Goal: Task Accomplishment & Management: Use online tool/utility

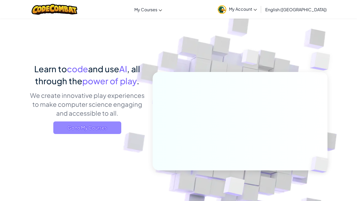
click at [110, 128] on span "Go to My Courses" at bounding box center [87, 127] width 68 height 13
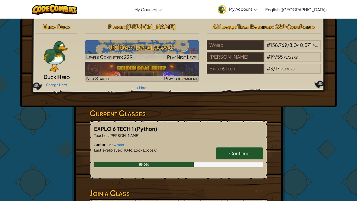
click at [239, 154] on span "Continue" at bounding box center [239, 153] width 20 height 6
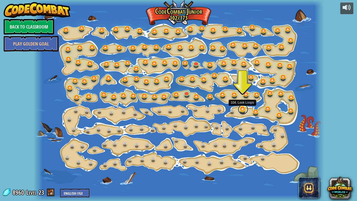
click at [242, 110] on link at bounding box center [243, 109] width 10 height 10
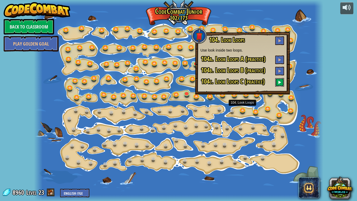
click at [275, 83] on button at bounding box center [279, 82] width 9 height 9
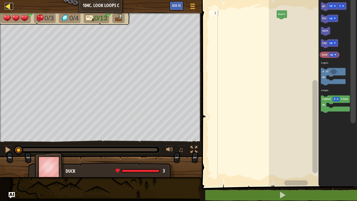
click at [10, 3] on div at bounding box center [8, 6] width 7 height 7
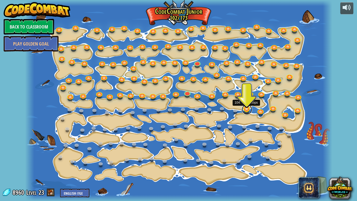
click at [246, 110] on link at bounding box center [247, 109] width 10 height 10
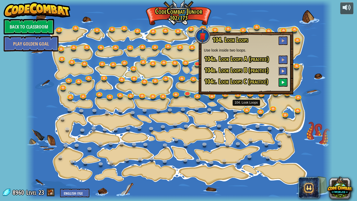
click at [284, 69] on span at bounding box center [283, 71] width 4 height 4
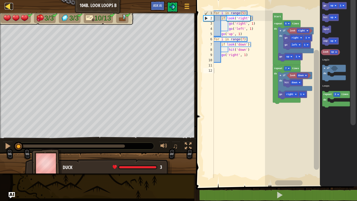
click at [10, 8] on div at bounding box center [8, 6] width 7 height 7
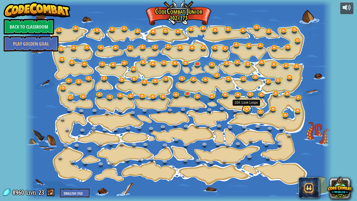
drag, startPoint x: 183, startPoint y: 129, endPoint x: 246, endPoint y: 109, distance: 65.2
click at [246, 109] on link at bounding box center [247, 109] width 10 height 10
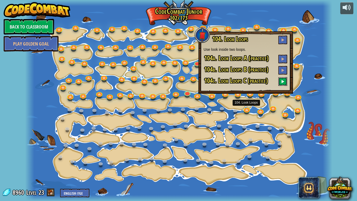
click at [285, 83] on button at bounding box center [282, 81] width 9 height 9
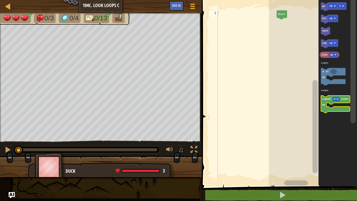
click at [324, 102] on icon "Blockly Workspace" at bounding box center [335, 103] width 29 height 17
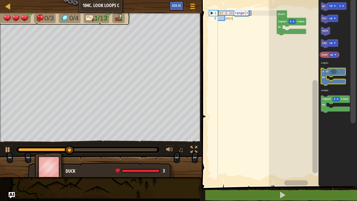
click at [327, 79] on g "if do" at bounding box center [333, 76] width 25 height 17
click at [322, 75] on icon "Blockly Workspace" at bounding box center [333, 76] width 25 height 17
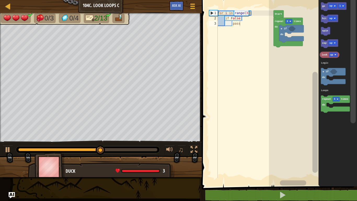
click at [266, 61] on div "1 2 3 for i in range ( 3 ) : if False : pass הההההההההההההההההההההההההההההההההה…" at bounding box center [278, 103] width 157 height 200
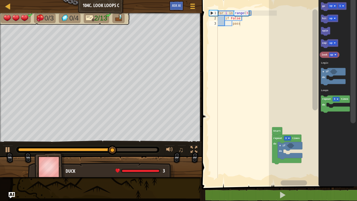
click at [305, 18] on div "Logic Loops Start repeat 3 times do if do go up 1 hit up spin zap up look up re…" at bounding box center [313, 91] width 88 height 189
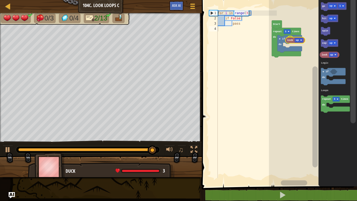
click at [290, 42] on div "Logic Loops Start repeat 3 times do if do go up 1 hit up spin zap up look up re…" at bounding box center [313, 91] width 88 height 189
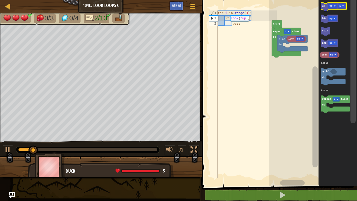
click at [322, 6] on text "go" at bounding box center [323, 5] width 3 height 3
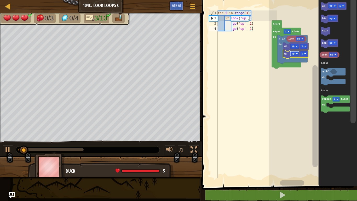
click at [295, 55] on rect "Blockly Workspace" at bounding box center [294, 53] width 9 height 5
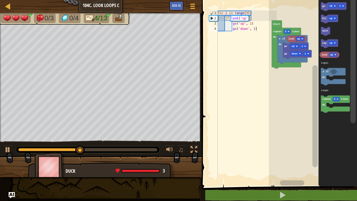
click at [313, 29] on div "Logic Loops Start repeat 3 times do if do look up go up 1 go down 1 go up 1 hit…" at bounding box center [313, 91] width 88 height 189
click at [323, 8] on icon "Blockly Workspace" at bounding box center [334, 6] width 26 height 9
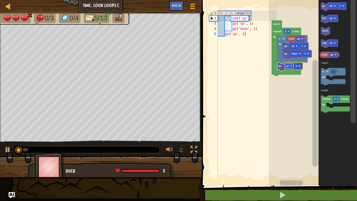
click at [288, 66] on text "up" at bounding box center [287, 66] width 3 height 3
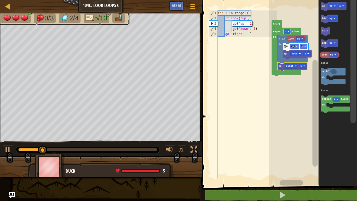
click at [288, 32] on image "Blockly Workspace" at bounding box center [289, 32] width 2 height 2
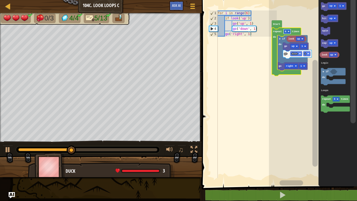
click at [286, 33] on rect "Blockly Workspace" at bounding box center [286, 31] width 7 height 5
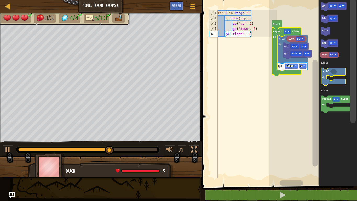
click at [325, 71] on icon "Blockly Workspace" at bounding box center [333, 76] width 25 height 17
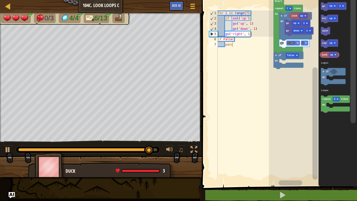
click at [273, 61] on rect "Blockly Workspace" at bounding box center [313, 91] width 88 height 189
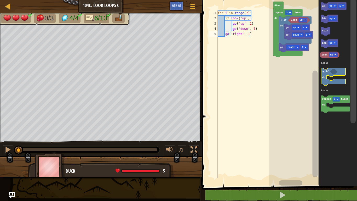
click at [322, 73] on icon "Blockly Workspace" at bounding box center [333, 76] width 25 height 17
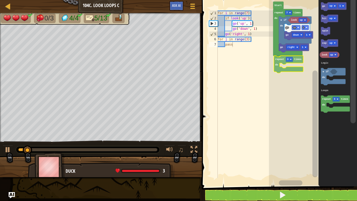
click at [275, 63] on div "Logic Loops Start look up go down 1 go up 1 go right 1 if do repeat 7 times do …" at bounding box center [313, 91] width 88 height 189
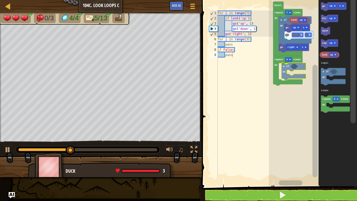
click at [283, 69] on div "Logic Loops Start look up go down 1 go up 1 go right 1 if do repeat 7 times do …" at bounding box center [313, 91] width 88 height 189
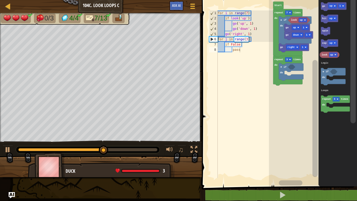
click at [310, 21] on div "Logic Loops Start look up go down 1 go up 1 go right 1 if do repeat 7 times do …" at bounding box center [313, 91] width 88 height 189
click at [324, 4] on icon "Blockly Workspace" at bounding box center [334, 6] width 26 height 9
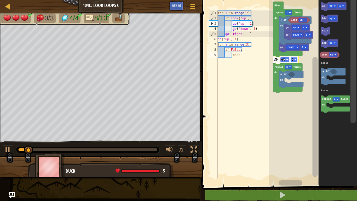
click at [295, 59] on image "Blockly Workspace" at bounding box center [295, 60] width 2 height 2
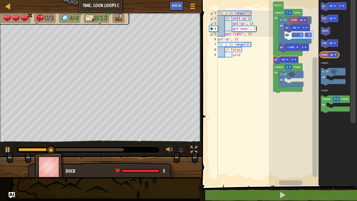
click at [325, 54] on text "look" at bounding box center [324, 54] width 6 height 3
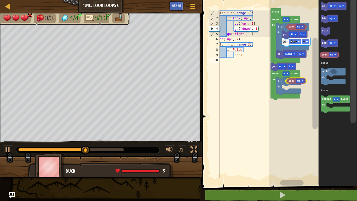
click at [289, 83] on div "Logic Loops look up Start look up go down 1 go up 1 go right 1 if do repeat 7 t…" at bounding box center [313, 91] width 88 height 189
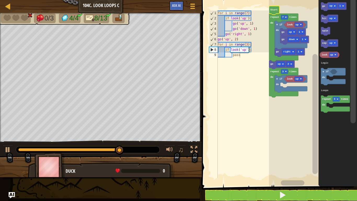
click at [317, 94] on rect "Blockly Workspace" at bounding box center [314, 114] width 5 height 120
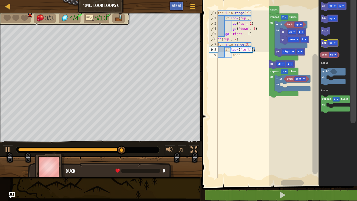
click at [328, 44] on icon "Blockly Workspace" at bounding box center [329, 43] width 17 height 9
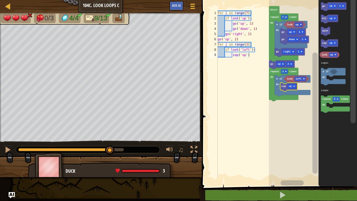
click at [287, 87] on icon "Blockly Workspace" at bounding box center [288, 87] width 17 height 9
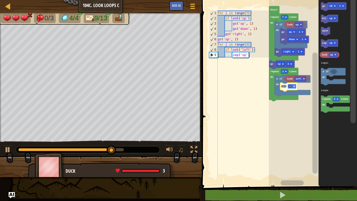
click at [292, 87] on rect "Blockly Workspace" at bounding box center [292, 86] width 9 height 5
click at [325, 5] on text "go" at bounding box center [323, 5] width 3 height 3
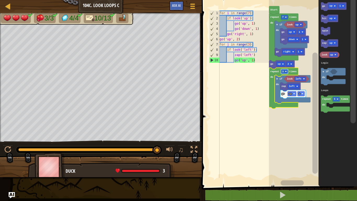
click at [283, 71] on text "3" at bounding box center [283, 71] width 2 height 3
click at [285, 69] on rect "Blockly Workspace" at bounding box center [284, 71] width 7 height 5
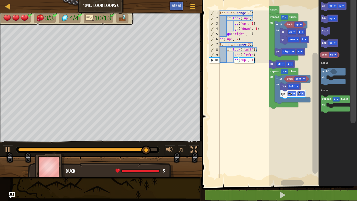
click at [323, 9] on icon "Blockly Workspace" at bounding box center [334, 6] width 26 height 9
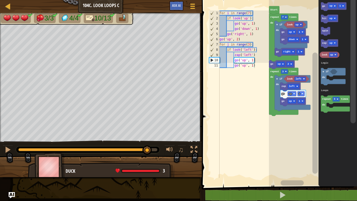
click at [323, 8] on icon "Blockly Workspace" at bounding box center [334, 6] width 26 height 9
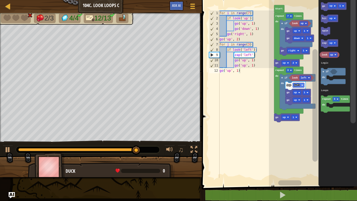
click at [323, 137] on div "Logic Loops look up go down 1 go up 1 go right 1 if do look left go up 1 go up …" at bounding box center [313, 91] width 88 height 189
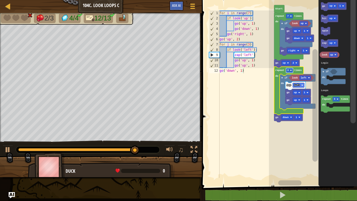
click at [289, 68] on rect "Blockly Workspace" at bounding box center [289, 70] width 7 height 5
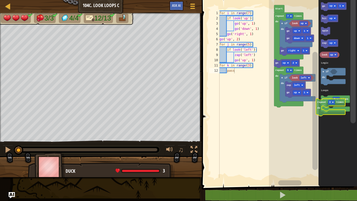
click at [327, 102] on g "repeat 3 times do" at bounding box center [335, 103] width 29 height 17
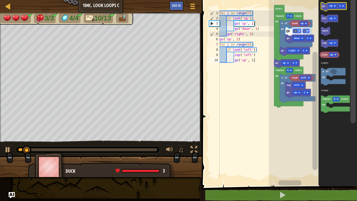
click at [324, 7] on text "go" at bounding box center [323, 5] width 3 height 3
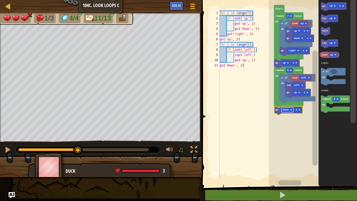
click at [284, 110] on text "down" at bounding box center [286, 109] width 6 height 3
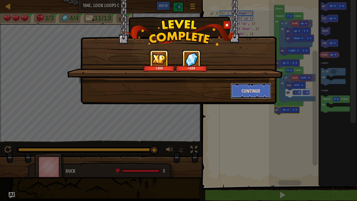
click at [251, 90] on button "Continue" at bounding box center [251, 91] width 40 height 16
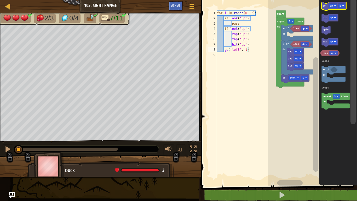
click at [324, 4] on icon "Blockly Workspace" at bounding box center [333, 6] width 25 height 8
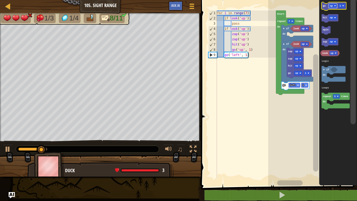
click at [330, 8] on rect "Blockly Workspace" at bounding box center [333, 5] width 8 height 5
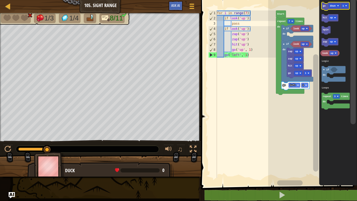
click at [323, 7] on text "go" at bounding box center [324, 5] width 3 height 3
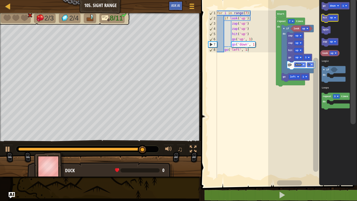
click at [325, 15] on icon "Blockly Workspace" at bounding box center [329, 18] width 17 height 8
click at [324, 18] on text "hit" at bounding box center [325, 17] width 4 height 3
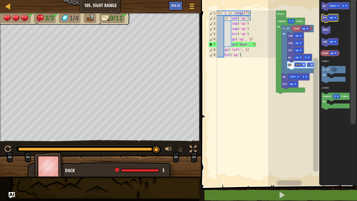
click at [323, 16] on icon "Blockly Workspace" at bounding box center [329, 18] width 17 height 8
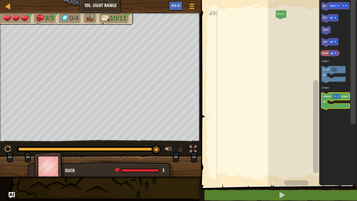
click at [325, 102] on text "do" at bounding box center [324, 102] width 3 height 3
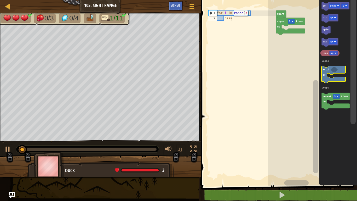
click at [327, 71] on icon "Blockly Workspace" at bounding box center [333, 74] width 24 height 17
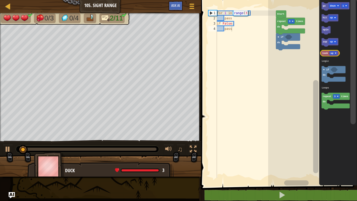
click at [326, 52] on text "look" at bounding box center [325, 53] width 6 height 3
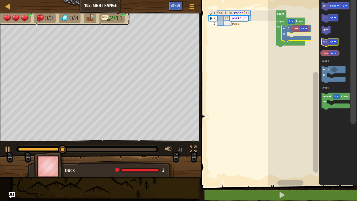
click at [323, 41] on text "zap" at bounding box center [325, 41] width 4 height 3
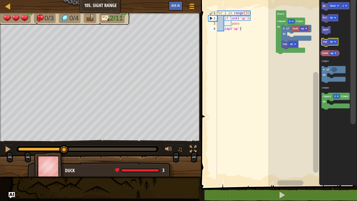
click at [323, 41] on text "zap" at bounding box center [325, 41] width 4 height 3
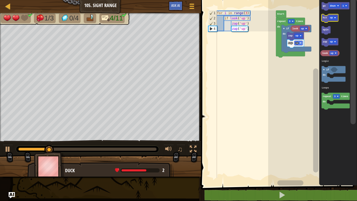
click at [325, 19] on text "hit" at bounding box center [325, 17] width 4 height 3
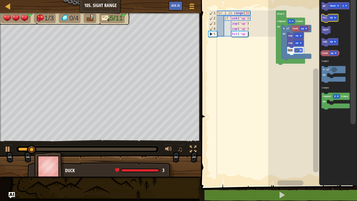
click at [325, 19] on text "hit" at bounding box center [325, 17] width 4 height 3
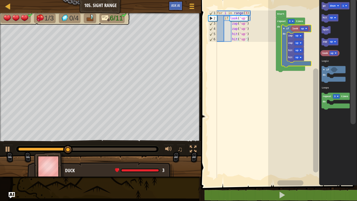
click at [287, 36] on g "if do look up zap up zap up hit up hit up" at bounding box center [296, 46] width 30 height 42
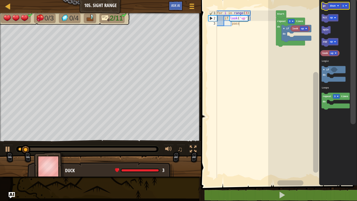
click at [326, 8] on icon "Blockly Workspace" at bounding box center [335, 6] width 28 height 8
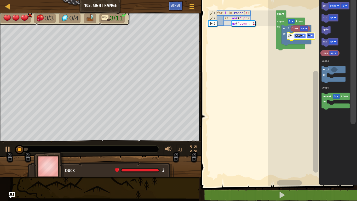
click at [297, 35] on text "down" at bounding box center [298, 35] width 6 height 3
click at [325, 3] on rect "Blockly Workspace" at bounding box center [335, 6] width 28 height 8
click at [322, 6] on icon "Blockly Workspace" at bounding box center [335, 6] width 28 height 8
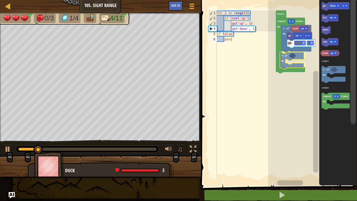
click at [283, 55] on div "Logic Loops Start repeat 3 times do if do look up go up 1 go down 1 if do go do…" at bounding box center [312, 91] width 89 height 189
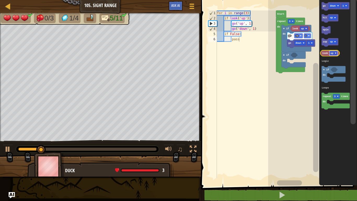
click at [329, 54] on rect "Blockly Workspace" at bounding box center [333, 53] width 8 height 5
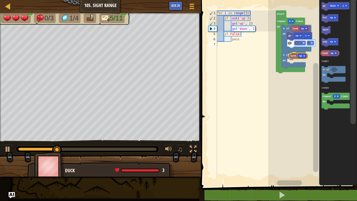
click at [293, 56] on div "Logic Loops Start repeat 3 times do if do look up go up 1 go down 1 if do go do…" at bounding box center [312, 91] width 89 height 189
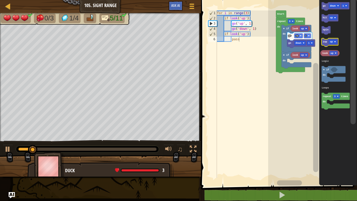
click at [323, 42] on text "zap" at bounding box center [325, 41] width 4 height 3
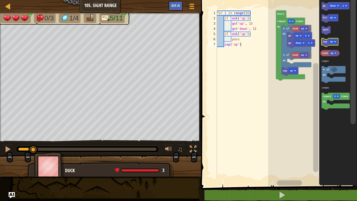
click at [323, 42] on text "zap" at bounding box center [325, 41] width 4 height 3
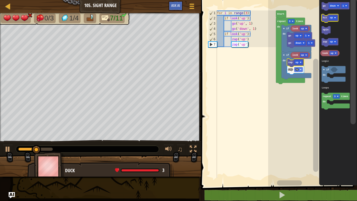
click at [323, 18] on text "hit" at bounding box center [325, 17] width 4 height 3
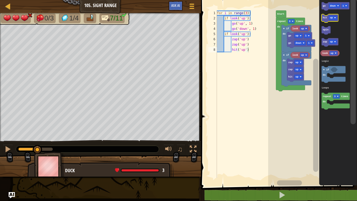
click at [323, 18] on text "hit" at bounding box center [325, 17] width 4 height 3
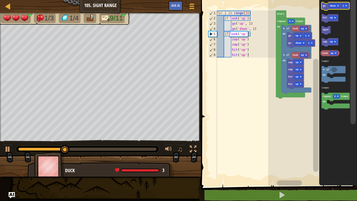
click at [325, 5] on text "go" at bounding box center [324, 5] width 3 height 3
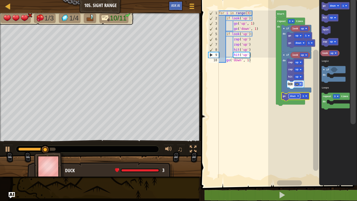
click at [296, 98] on rect "Blockly Workspace" at bounding box center [294, 96] width 11 height 5
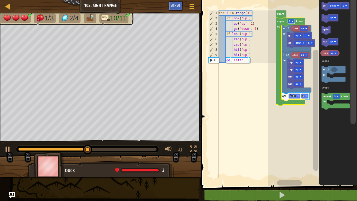
click at [291, 23] on rect "Blockly Workspace" at bounding box center [291, 21] width 7 height 5
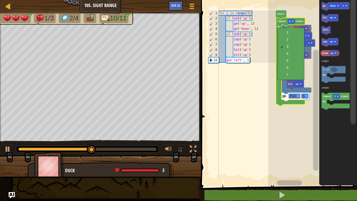
click at [279, 68] on div "1 2 3 4 5 6 7" at bounding box center [291, 54] width 26 height 52
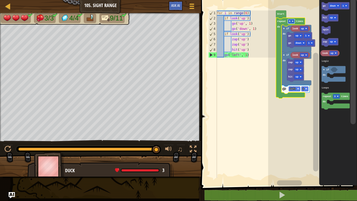
click at [288, 20] on rect "Blockly Workspace" at bounding box center [291, 21] width 7 height 5
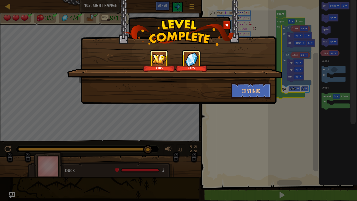
click at [230, 28] on div at bounding box center [227, 25] width 8 height 9
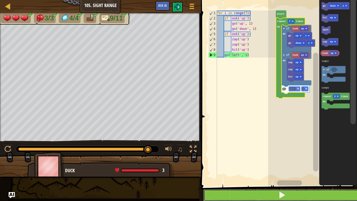
click at [265, 190] on button at bounding box center [282, 195] width 158 height 12
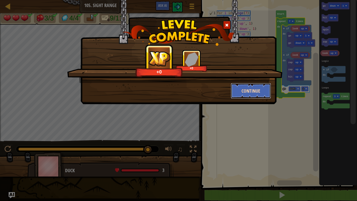
drag, startPoint x: 238, startPoint y: 88, endPoint x: 239, endPoint y: 86, distance: 2.9
click at [239, 86] on button "Continue" at bounding box center [251, 91] width 40 height 16
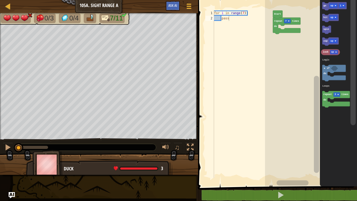
click at [324, 33] on icon "go up 1 hit up spin zap up look up repeat 3 times do if do Logic Loops" at bounding box center [338, 91] width 37 height 189
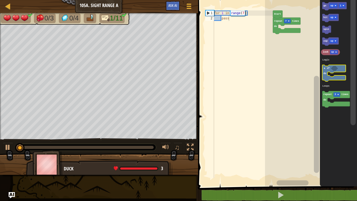
click at [327, 68] on text "if" at bounding box center [328, 68] width 3 height 3
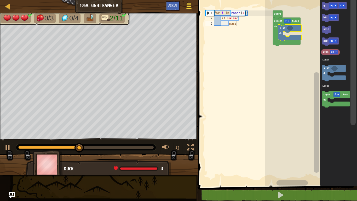
click at [189, 7] on span at bounding box center [188, 6] width 5 height 1
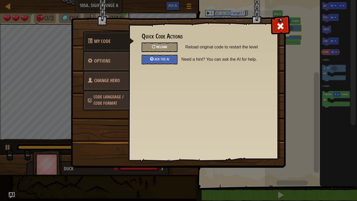
click at [167, 48] on span "Reload" at bounding box center [161, 46] width 11 height 5
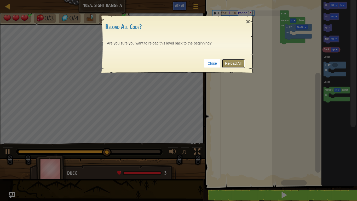
click at [237, 59] on link "Reload All" at bounding box center [233, 63] width 23 height 9
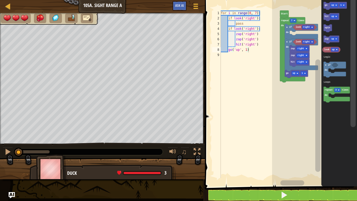
click at [247, 21] on div "for i in range ( 0 , 7 ) : if look ( 'right' ) : pass if look ( 'right' ) : zap…" at bounding box center [250, 99] width 60 height 178
type textarea "pass"
click at [324, 5] on icon "Blockly Workspace" at bounding box center [334, 6] width 23 height 8
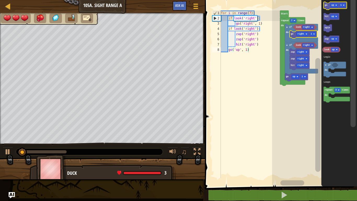
click at [326, 6] on text "go" at bounding box center [325, 5] width 3 height 3
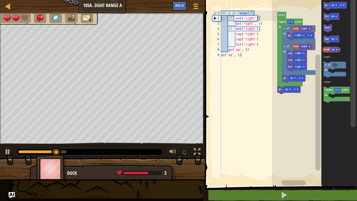
click at [276, 91] on rect "Blockly Workspace" at bounding box center [314, 91] width 85 height 189
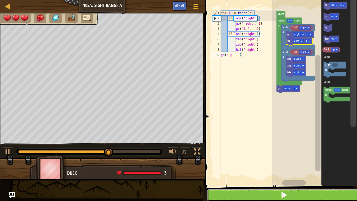
click at [276, 195] on button at bounding box center [284, 195] width 154 height 12
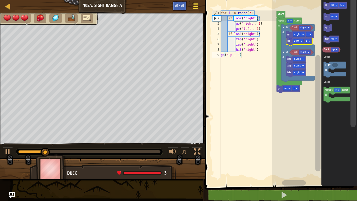
click at [197, 4] on span at bounding box center [195, 3] width 5 height 1
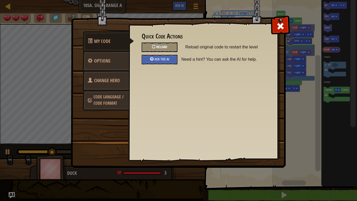
click at [162, 49] on span "Reload" at bounding box center [161, 46] width 11 height 5
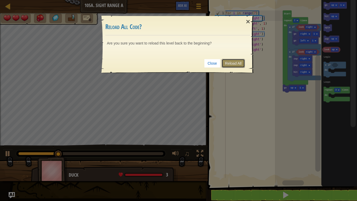
click at [236, 62] on link "Reload All" at bounding box center [233, 63] width 23 height 9
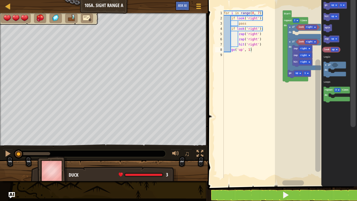
click at [254, 25] on div "for i in range ( 0 , 7 ) : if look ( 'right' ) : pass if look ( 'right' ) : zap…" at bounding box center [253, 99] width 60 height 178
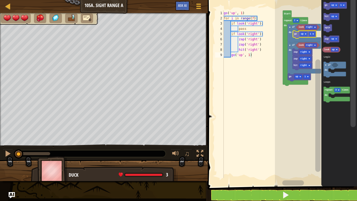
click at [294, 34] on div "Logic Loops look right look right hit right zap right zap right go up 1 if do i…" at bounding box center [316, 91] width 82 height 189
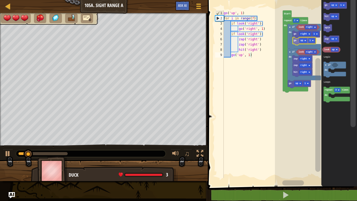
click at [295, 38] on div "Logic Loops Start repeat 7 times do look right look right hit right zap right z…" at bounding box center [316, 91] width 82 height 189
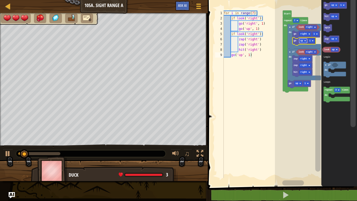
click at [302, 41] on text "up" at bounding box center [301, 40] width 3 height 3
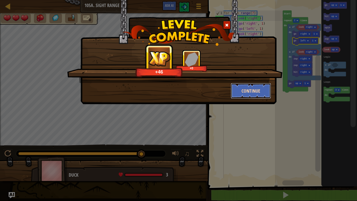
click at [259, 86] on button "Continue" at bounding box center [251, 91] width 40 height 16
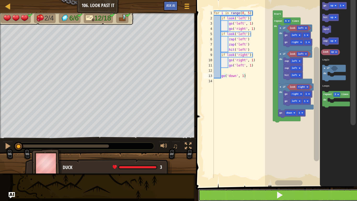
click at [217, 195] on button at bounding box center [279, 195] width 163 height 12
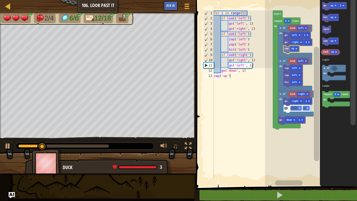
click at [287, 50] on div "Logic Loops look left go right 1 zap up go left 1 look left hit left zap left z…" at bounding box center [311, 91] width 92 height 189
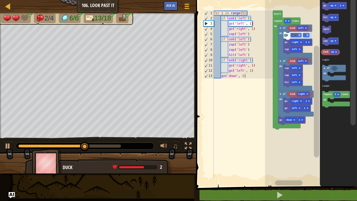
click at [323, 25] on icon "go up 1 hit up spin zap up look up repeat 3 times do if do Logic Loops" at bounding box center [338, 91] width 37 height 189
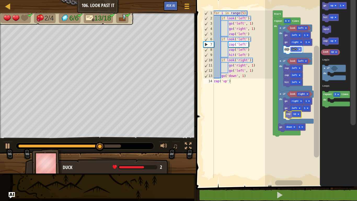
click at [286, 114] on div "Logic Loops Start repeat 5 times do look left look left hit left zap left zap l…" at bounding box center [311, 91] width 92 height 189
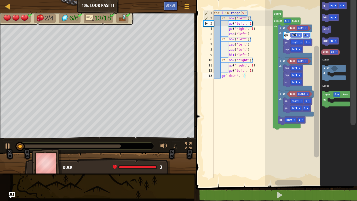
click at [319, 88] on div "Logic Loops Start repeat 5 times do look left if do go left 1 go right 1 zap le…" at bounding box center [311, 91] width 92 height 189
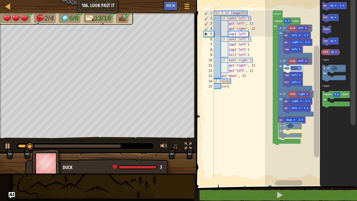
click at [281, 135] on div "Logic Loops Start repeat 5 times do look left if do go left 1 go right 1 zap le…" at bounding box center [311, 91] width 92 height 189
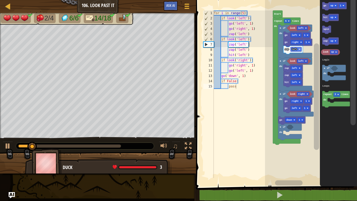
click at [320, 59] on icon "go up 1 hit up spin zap up look up repeat 3 times do if do Logic Loops" at bounding box center [338, 91] width 37 height 189
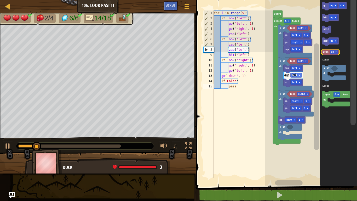
click at [325, 54] on g "look up" at bounding box center [330, 52] width 19 height 6
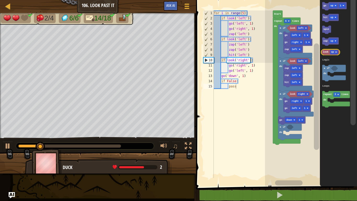
click at [326, 51] on text "look" at bounding box center [326, 52] width 6 height 3
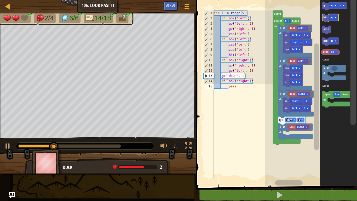
click at [322, 20] on icon "Blockly Workspace" at bounding box center [330, 18] width 16 height 8
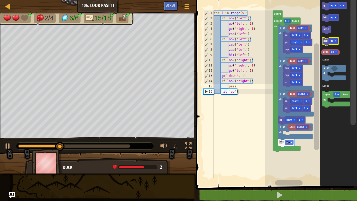
click at [327, 38] on icon "Blockly Workspace" at bounding box center [330, 41] width 16 height 8
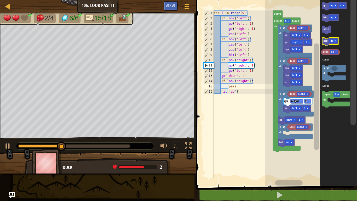
click at [327, 38] on icon "Blockly Workspace" at bounding box center [330, 41] width 16 height 8
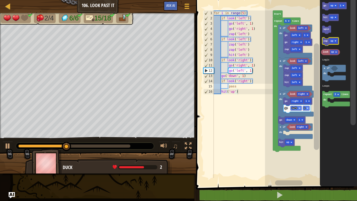
click at [326, 40] on text "zap" at bounding box center [325, 41] width 4 height 3
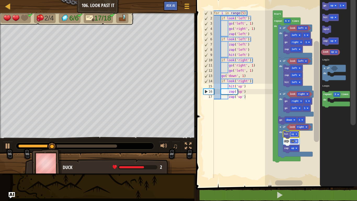
click at [297, 133] on rect "Blockly Workspace" at bounding box center [294, 134] width 8 height 4
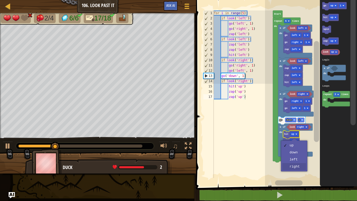
drag, startPoint x: 304, startPoint y: 165, endPoint x: 301, endPoint y: 155, distance: 11.3
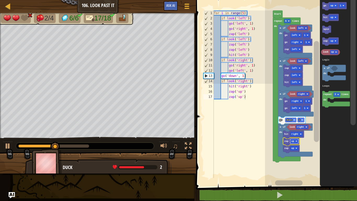
click at [294, 143] on rect "Blockly Workspace" at bounding box center [294, 141] width 8 height 4
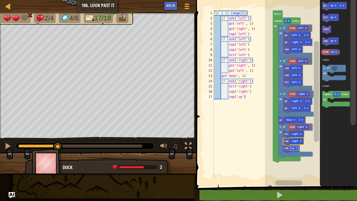
click at [293, 148] on text "up" at bounding box center [292, 148] width 3 height 3
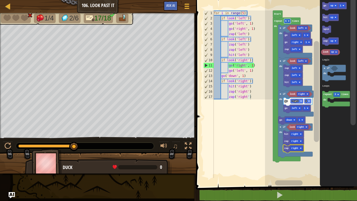
click at [285, 19] on rect "Blockly Workspace" at bounding box center [287, 21] width 7 height 4
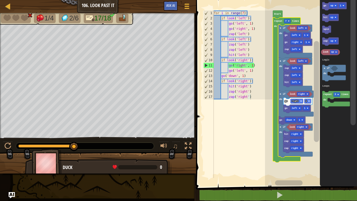
click at [275, 111] on icon "Blockly Workspace" at bounding box center [287, 90] width 28 height 145
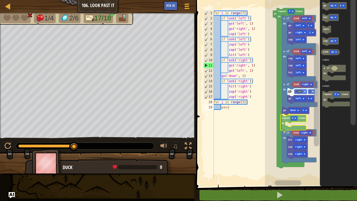
click at [281, 120] on div "Logic Loops Start repeat 7 times do look left if do go left 1 go right 1 zap le…" at bounding box center [311, 91] width 92 height 189
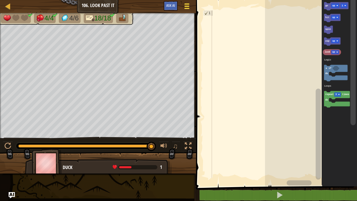
click at [187, 4] on span at bounding box center [186, 3] width 5 height 1
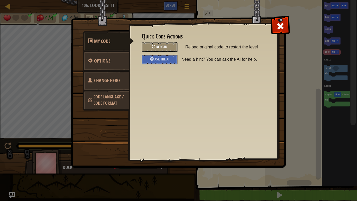
click at [171, 49] on div "Reload" at bounding box center [160, 47] width 36 height 10
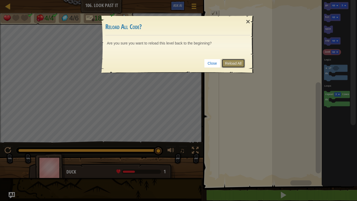
click at [227, 63] on link "Reload All" at bounding box center [233, 63] width 23 height 9
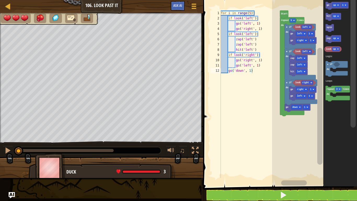
click at [320, 85] on div "Logic Loops look left go right 1 go left 1 look left hit left zap left zap left…" at bounding box center [314, 91] width 85 height 189
click at [323, 85] on icon "go up 1 hit up spin zap up look up repeat 3 times do if do Logic Loops" at bounding box center [340, 91] width 34 height 189
click at [328, 70] on text "do" at bounding box center [328, 69] width 3 height 3
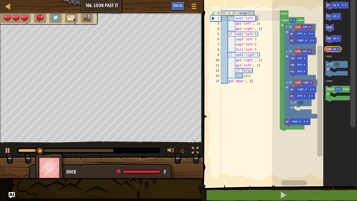
click at [327, 49] on text "look" at bounding box center [328, 49] width 5 height 3
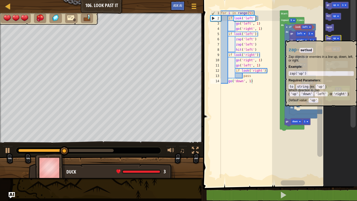
click at [327, 38] on text "zap" at bounding box center [329, 38] width 4 height 3
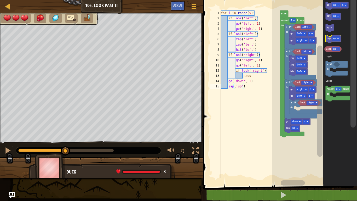
click at [327, 38] on text "zap" at bounding box center [329, 38] width 4 height 3
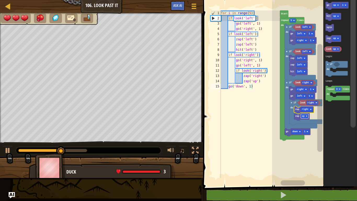
click at [305, 117] on rect "Blockly Workspace" at bounding box center [305, 116] width 8 height 4
click at [329, 18] on icon "Blockly Workspace" at bounding box center [333, 17] width 15 height 8
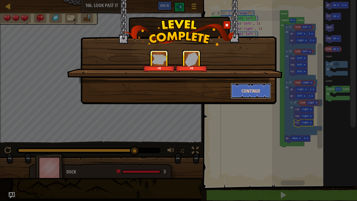
click at [238, 86] on button "Continue" at bounding box center [251, 91] width 40 height 16
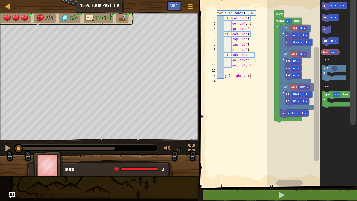
click at [324, 74] on icon "Blockly Workspace" at bounding box center [334, 73] width 24 height 16
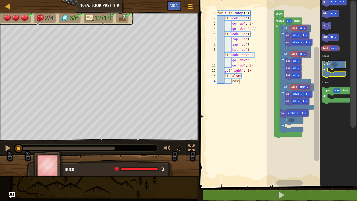
click at [324, 71] on icon "Blockly Workspace" at bounding box center [334, 69] width 24 height 16
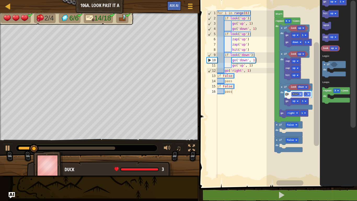
click at [283, 145] on rect "Blockly Workspace" at bounding box center [311, 91] width 90 height 189
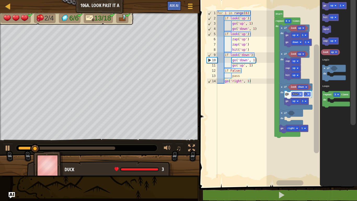
click at [317, 75] on div "Logic Loops Start repeat 6 times do look up go down 1 go up 1 if do look up hit…" at bounding box center [311, 91] width 90 height 189
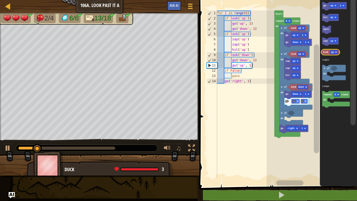
click at [326, 51] on text "look" at bounding box center [326, 52] width 6 height 3
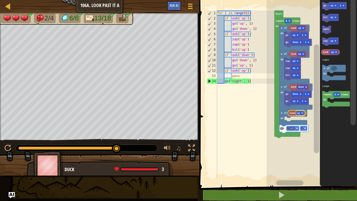
click at [299, 111] on rect "Blockly Workspace" at bounding box center [300, 113] width 8 height 4
click at [325, 7] on text "go" at bounding box center [324, 5] width 3 height 3
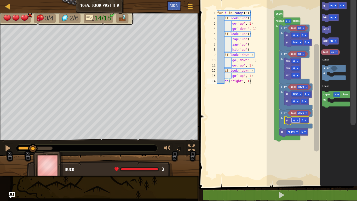
click at [293, 121] on rect "Blockly Workspace" at bounding box center [295, 120] width 8 height 4
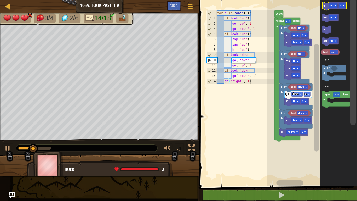
click at [324, 5] on text "go" at bounding box center [324, 5] width 3 height 3
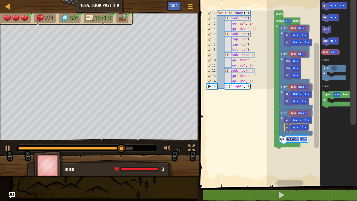
type textarea "go('right', 1)"
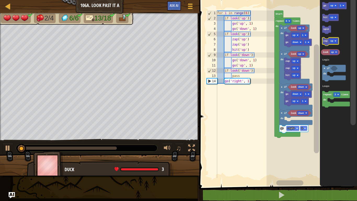
click at [323, 42] on icon "Blockly Workspace" at bounding box center [330, 41] width 16 height 8
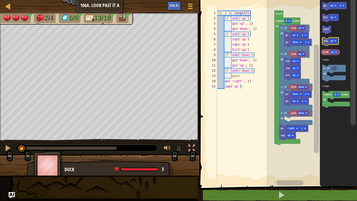
click at [323, 42] on icon "Blockly Workspace" at bounding box center [330, 41] width 16 height 8
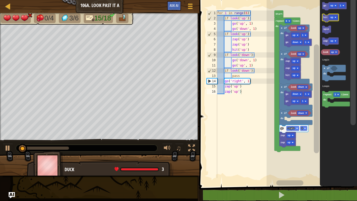
click at [325, 19] on text "hit" at bounding box center [325, 17] width 4 height 3
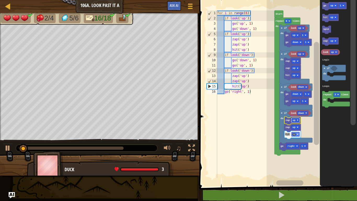
click at [295, 119] on text "up" at bounding box center [294, 120] width 3 height 3
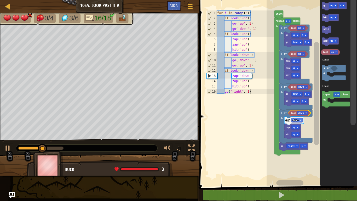
click at [316, 114] on rect "Blockly Workspace" at bounding box center [316, 93] width 5 height 103
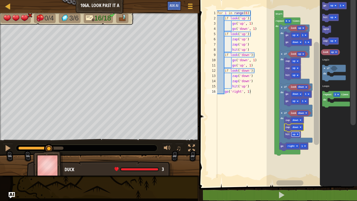
click at [294, 136] on rect "Blockly Workspace" at bounding box center [295, 134] width 8 height 4
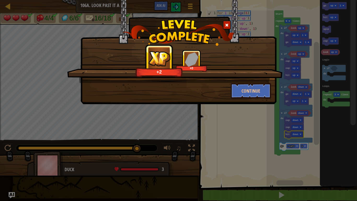
click at [217, 27] on img at bounding box center [179, 32] width 112 height 26
click at [225, 26] on span at bounding box center [227, 25] width 4 height 4
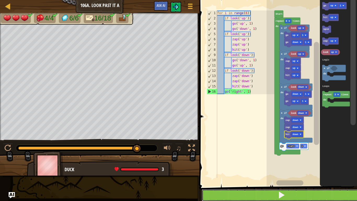
click at [293, 197] on button at bounding box center [281, 195] width 159 height 12
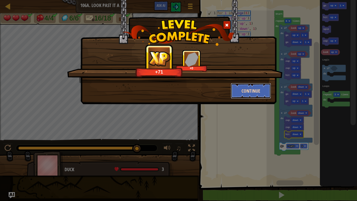
click at [253, 95] on button "Continue" at bounding box center [251, 91] width 40 height 16
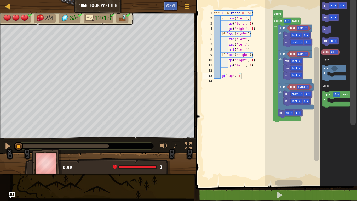
click at [318, 79] on div "Logic Loops look left go right 1 go left 1 look left hit left zap left zap left…" at bounding box center [311, 91] width 92 height 189
click at [325, 70] on icon "Blockly Workspace" at bounding box center [334, 73] width 24 height 16
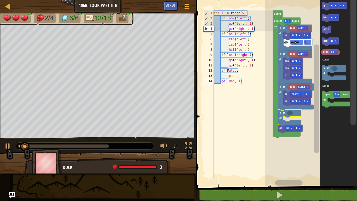
click at [356, 98] on div "Logic Loops look left go right 1 go left 1 look left hit left zap left zap left…" at bounding box center [311, 91] width 92 height 189
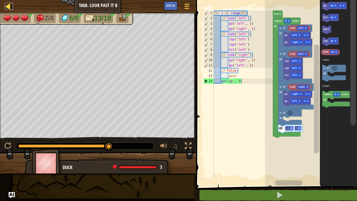
click at [7, 5] on div at bounding box center [8, 6] width 7 height 7
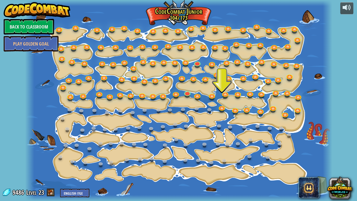
click at [205, 113] on div at bounding box center [178, 100] width 307 height 201
click at [212, 111] on link at bounding box center [210, 110] width 10 height 10
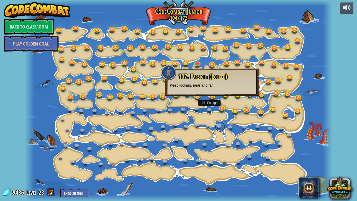
click at [217, 130] on link at bounding box center [220, 126] width 10 height 10
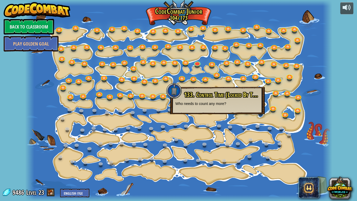
click at [321, 94] on div at bounding box center [178, 100] width 307 height 201
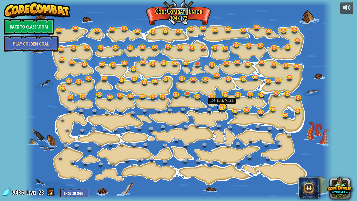
click at [222, 109] on link at bounding box center [222, 107] width 10 height 10
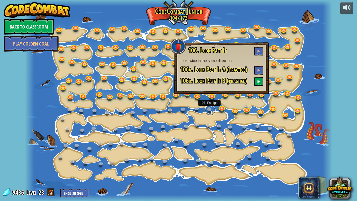
click at [210, 110] on link at bounding box center [210, 110] width 10 height 10
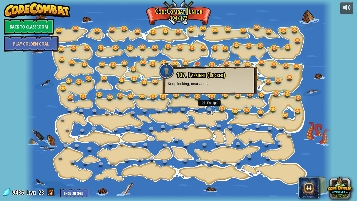
click at [209, 109] on link at bounding box center [210, 110] width 10 height 10
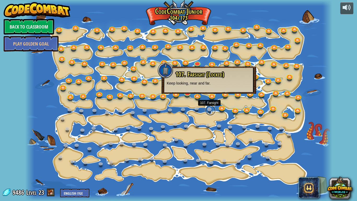
click at [209, 109] on link at bounding box center [210, 110] width 10 height 10
click at [210, 109] on link at bounding box center [210, 110] width 10 height 10
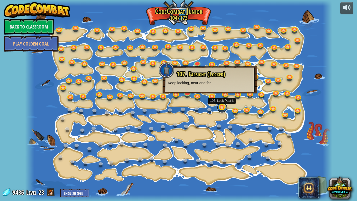
click at [223, 106] on link at bounding box center [222, 107] width 10 height 10
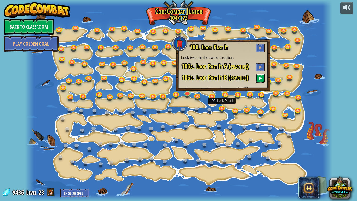
click at [257, 76] on button at bounding box center [260, 78] width 9 height 9
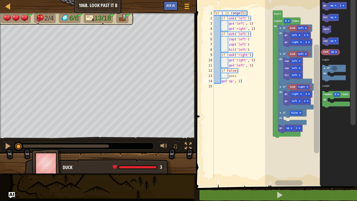
click at [257, 76] on div "for i in range ( 5 ) : if look ( 'left' ) : go ( 'left' , 1 ) go ( 'right' , 1 …" at bounding box center [243, 99] width 60 height 178
type textarea "pass"
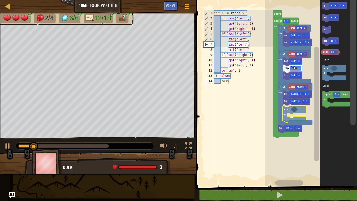
click at [285, 119] on div "Logic Loops look left go right 1 go left 1 look left hit left zap left zap left…" at bounding box center [311, 91] width 92 height 189
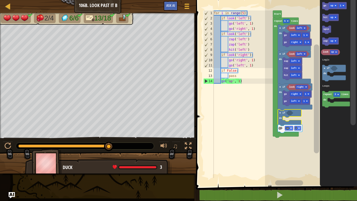
click at [253, 161] on div "Map Junior 106b. Look Past It B Game Menu Ask AI 1 הההההההההההההההההההההההההההה…" at bounding box center [178, 100] width 357 height 201
click at [326, 53] on text "look" at bounding box center [326, 52] width 6 height 3
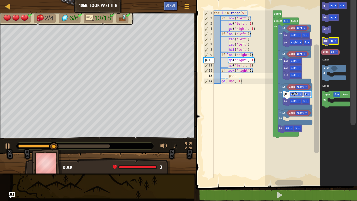
click at [325, 42] on text "zap" at bounding box center [325, 41] width 4 height 3
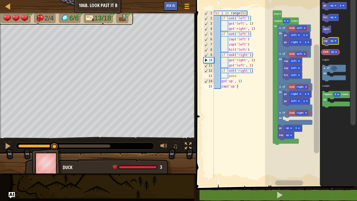
click at [325, 41] on text "zap" at bounding box center [325, 41] width 4 height 3
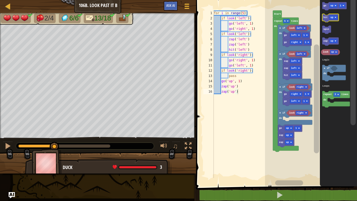
click at [324, 15] on icon "Blockly Workspace" at bounding box center [330, 18] width 16 height 8
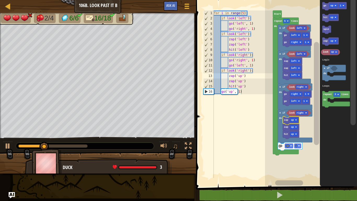
click at [293, 122] on icon "Blockly Workspace" at bounding box center [291, 120] width 16 height 8
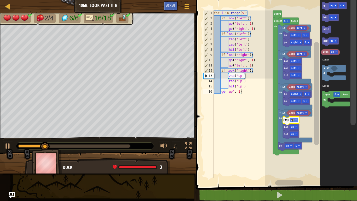
click at [294, 120] on rect "Blockly Workspace" at bounding box center [294, 120] width 8 height 4
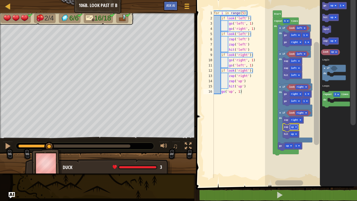
click at [291, 129] on rect "Blockly Workspace" at bounding box center [294, 127] width 8 height 4
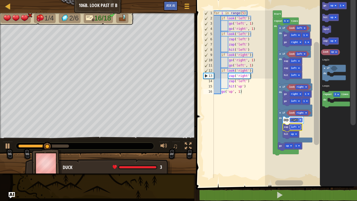
click at [295, 127] on text "left" at bounding box center [294, 127] width 6 height 3
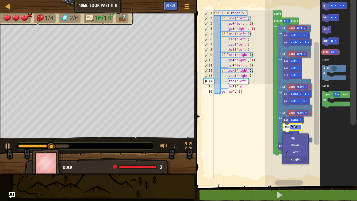
drag, startPoint x: 291, startPoint y: 162, endPoint x: 293, endPoint y: 155, distance: 7.5
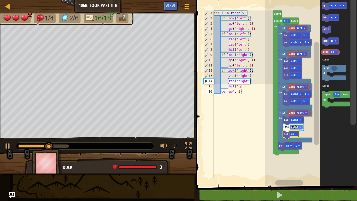
click at [293, 135] on text "up" at bounding box center [292, 134] width 3 height 3
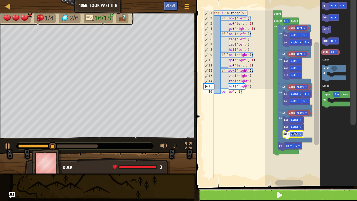
click at [272, 191] on button at bounding box center [279, 195] width 163 height 12
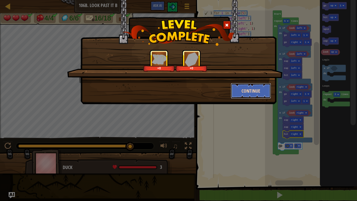
click at [251, 86] on button "Continue" at bounding box center [251, 91] width 40 height 16
